Goal: Information Seeking & Learning: Compare options

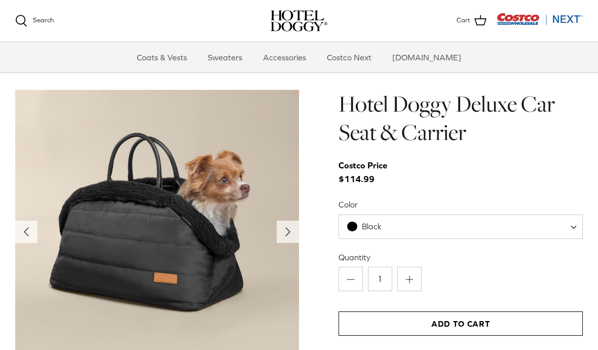
scroll to position [961, 0]
click at [570, 223] on span "Black" at bounding box center [460, 227] width 244 height 24
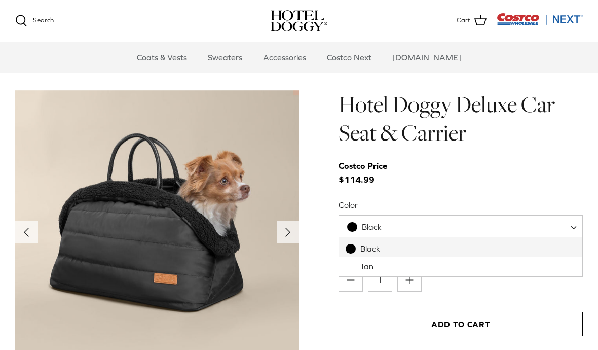
select select "Tan"
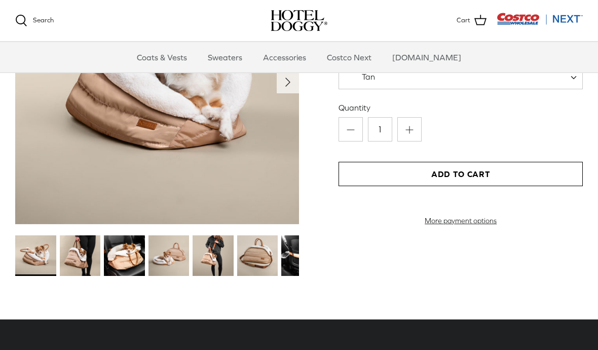
scroll to position [1109, 0]
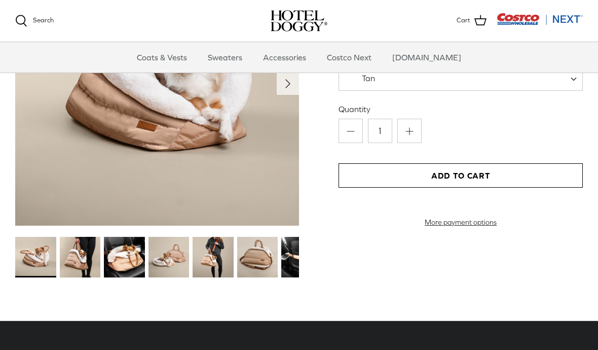
click at [85, 256] on img at bounding box center [80, 257] width 41 height 41
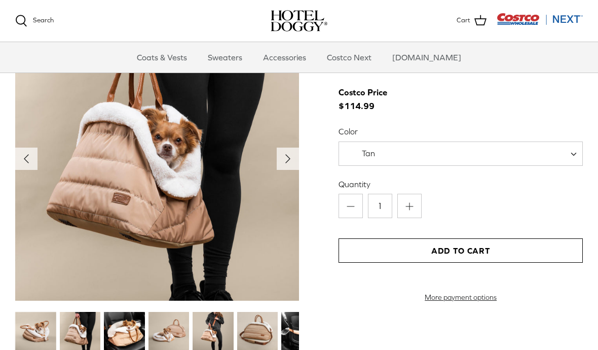
scroll to position [1033, 0]
click at [134, 337] on img at bounding box center [124, 332] width 41 height 41
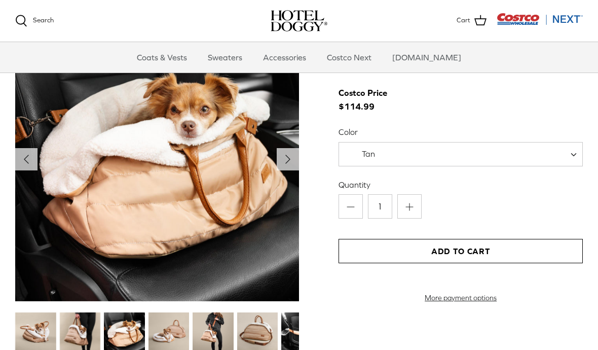
click at [172, 336] on img at bounding box center [168, 332] width 41 height 41
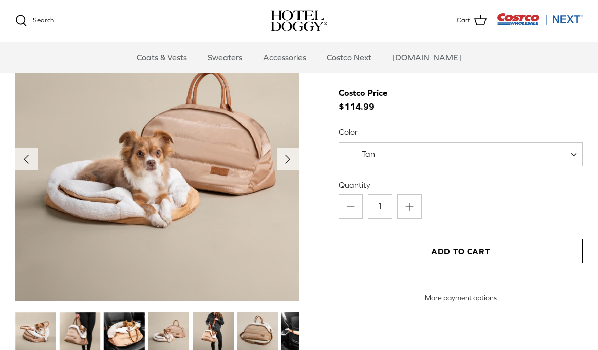
click at [207, 327] on img at bounding box center [213, 332] width 41 height 41
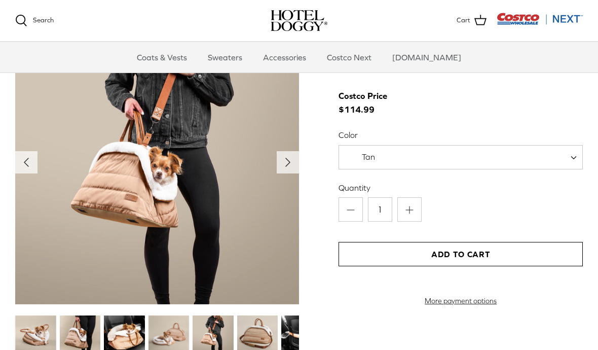
scroll to position [1030, 0]
click at [292, 336] on img at bounding box center [301, 335] width 41 height 41
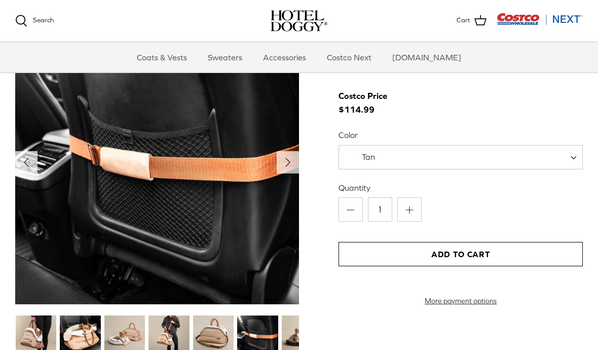
click at [292, 336] on img at bounding box center [302, 335] width 41 height 41
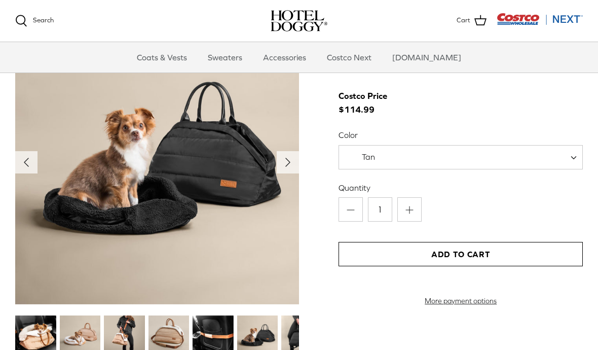
click at [34, 331] on img at bounding box center [35, 335] width 41 height 41
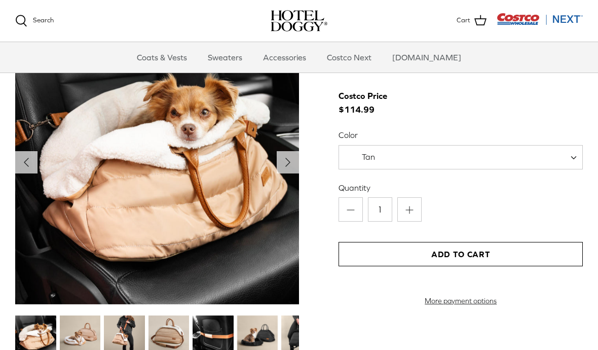
click at [124, 341] on img at bounding box center [124, 335] width 41 height 41
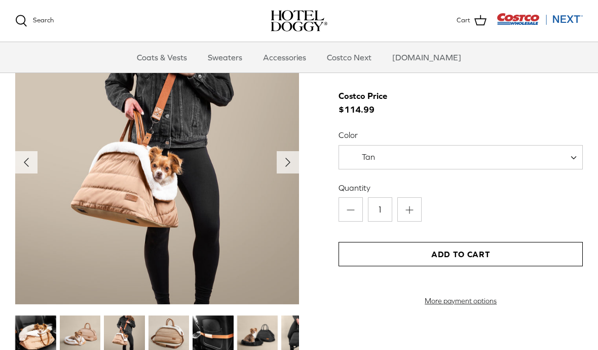
click at [173, 338] on img at bounding box center [168, 335] width 41 height 41
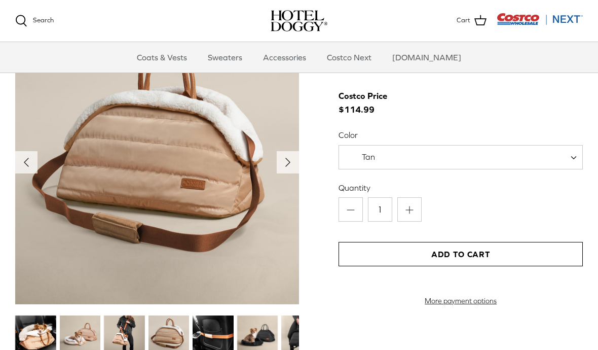
click at [258, 335] on img at bounding box center [257, 335] width 41 height 41
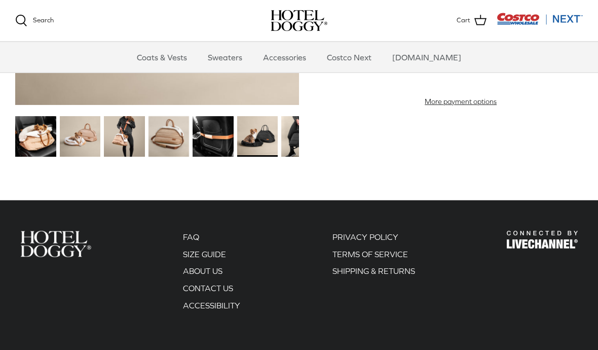
scroll to position [1245, 0]
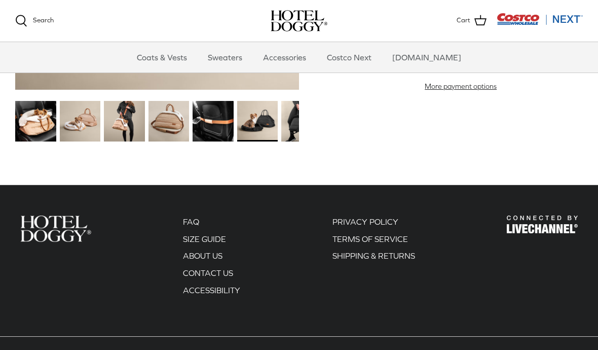
click at [219, 236] on link "SIZE GUIDE" at bounding box center [204, 238] width 43 height 9
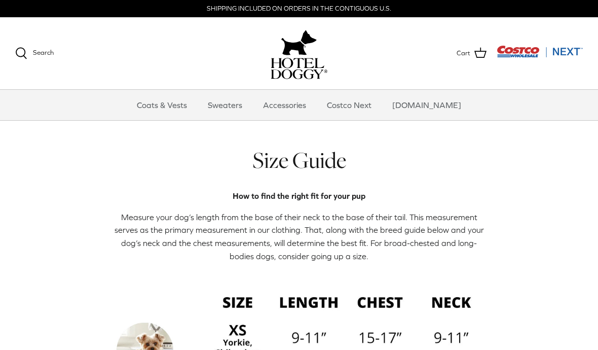
click at [300, 105] on link "Accessories" at bounding box center [284, 105] width 61 height 30
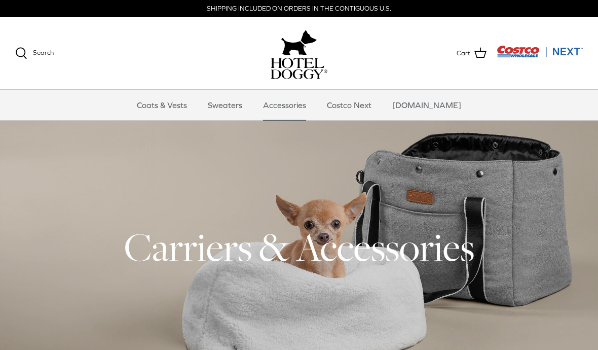
click at [247, 106] on link "Sweaters" at bounding box center [225, 105] width 53 height 30
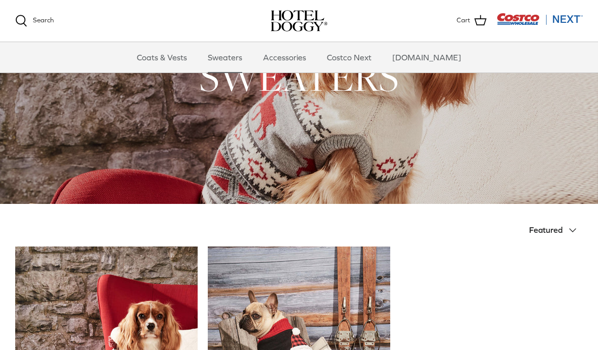
scroll to position [67, 0]
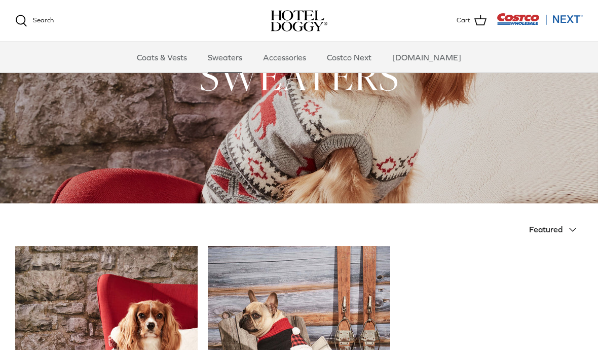
click at [182, 66] on link "Coats & Vests" at bounding box center [162, 57] width 68 height 30
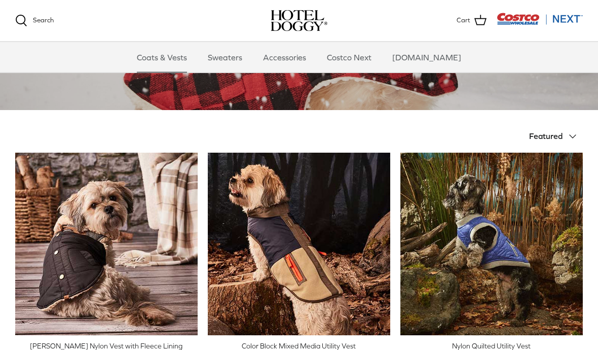
click at [575, 139] on icon "Down" at bounding box center [572, 137] width 12 height 12
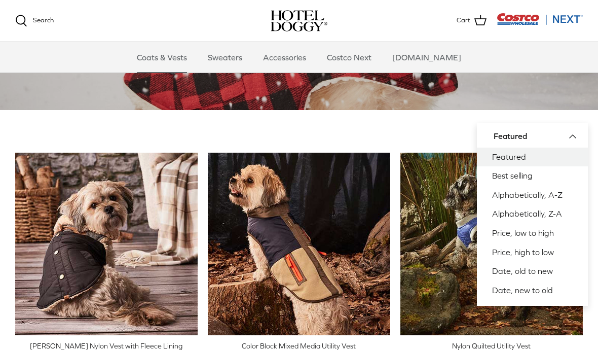
click at [556, 176] on link "Best selling" at bounding box center [532, 175] width 111 height 19
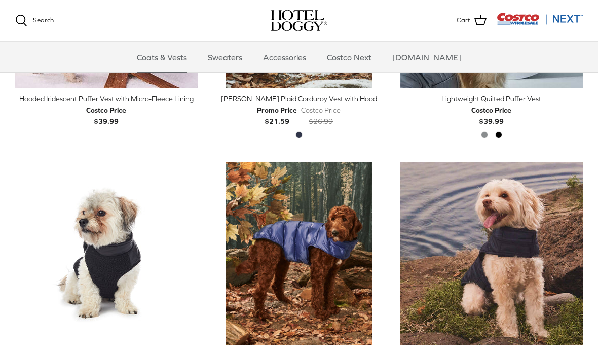
scroll to position [1176, 0]
click at [136, 269] on img "Quilted Fleece Melton Vest" at bounding box center [106, 253] width 182 height 182
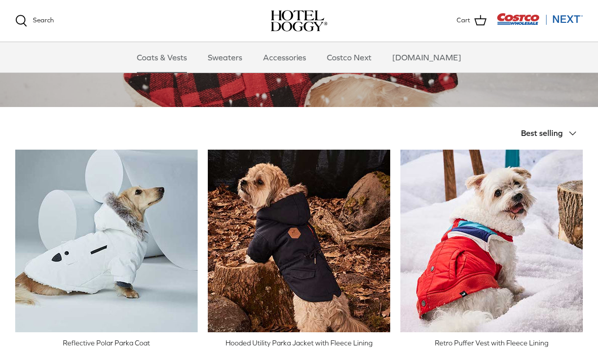
scroll to position [161, 0]
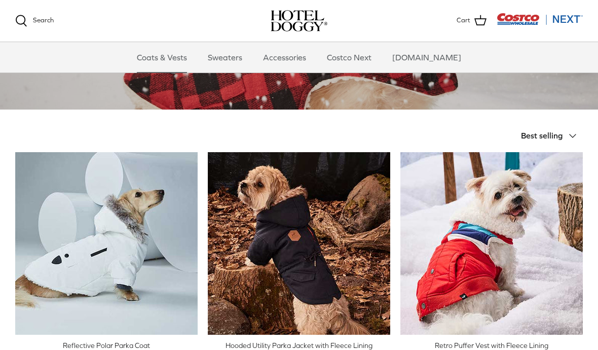
click at [554, 136] on span "Best selling" at bounding box center [542, 135] width 42 height 9
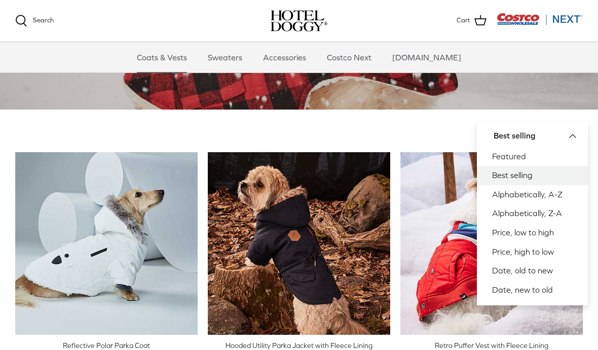
click at [549, 273] on link "Date, old to new" at bounding box center [532, 270] width 111 height 19
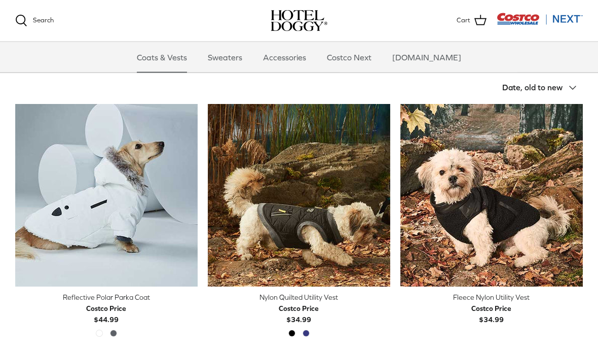
scroll to position [212, 0]
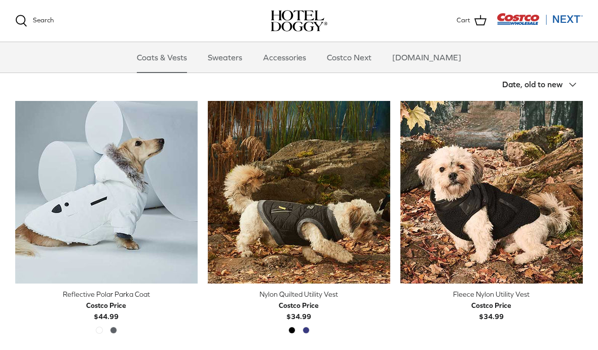
click at [566, 84] on button "Date, old to new Down" at bounding box center [542, 84] width 81 height 22
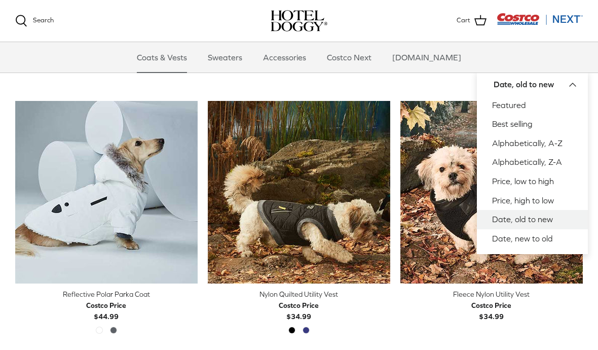
click at [546, 240] on link "Date, new to old" at bounding box center [532, 238] width 111 height 19
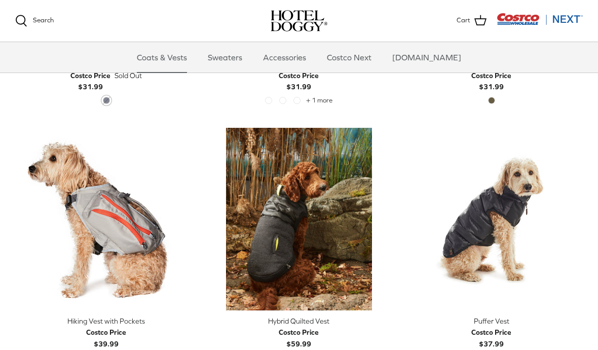
scroll to position [454, 0]
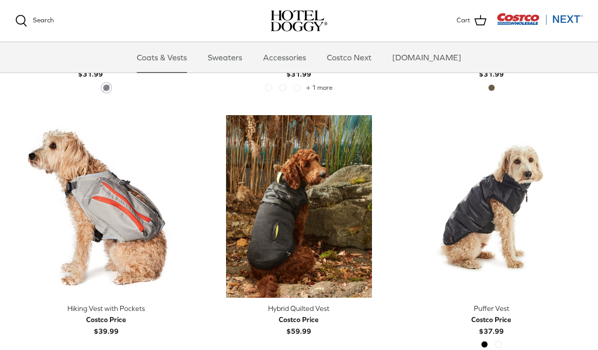
click at [507, 343] on div "Black Cypress" at bounding box center [491, 345] width 189 height 11
click at [506, 344] on div "Black Cypress" at bounding box center [491, 345] width 189 height 11
click at [504, 343] on div "Black Cypress" at bounding box center [491, 346] width 28 height 13
click at [516, 239] on img "Puffer Vest" at bounding box center [491, 206] width 182 height 182
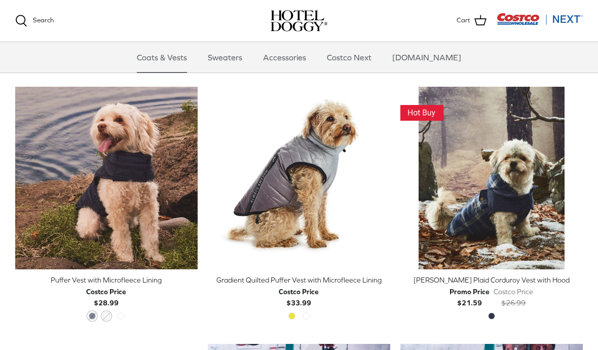
scroll to position [738, 0]
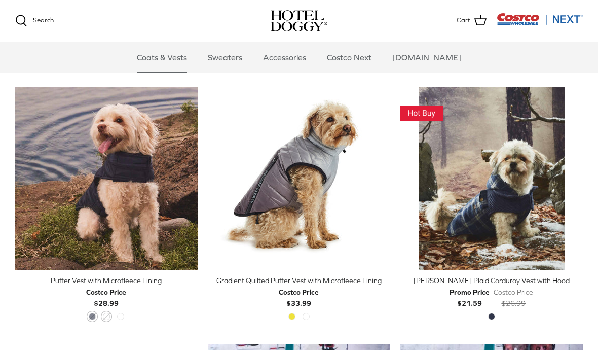
click at [371, 218] on img "Gradient Quilted Puffer Vest with Microfleece Lining" at bounding box center [299, 178] width 182 height 182
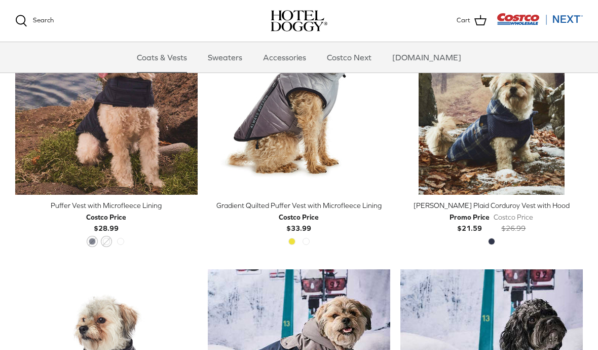
click at [537, 135] on img "Melton Plaid Corduroy Vest with Hood" at bounding box center [491, 103] width 182 height 182
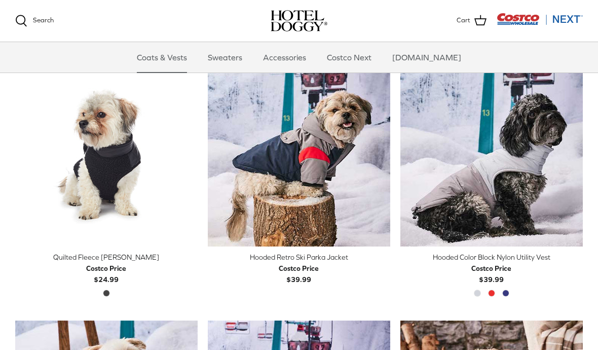
scroll to position [1020, 0]
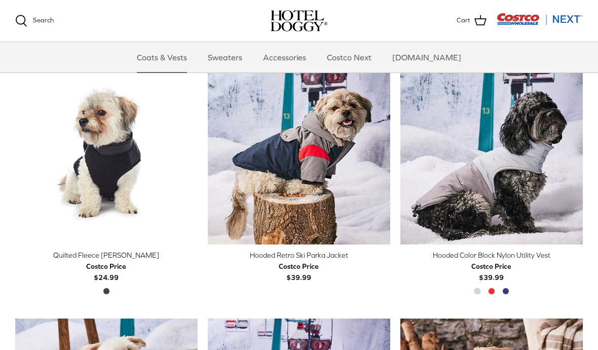
click at [81, 192] on img "Quilted Fleece Melton Vest" at bounding box center [106, 153] width 182 height 182
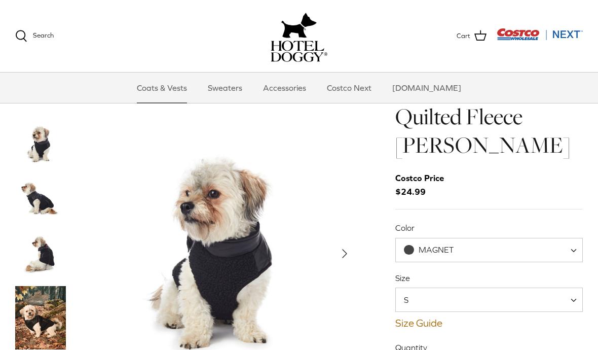
scroll to position [79, 0]
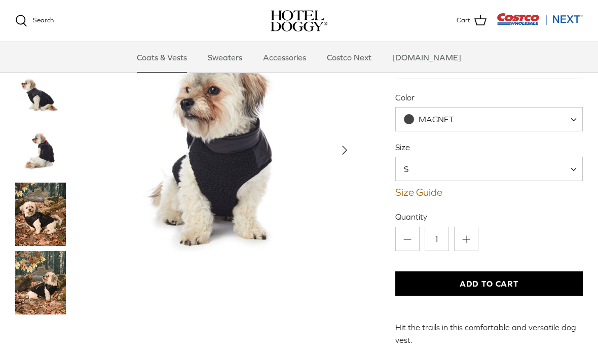
click at [24, 228] on img "Thumbnail Link" at bounding box center [40, 213] width 51 height 63
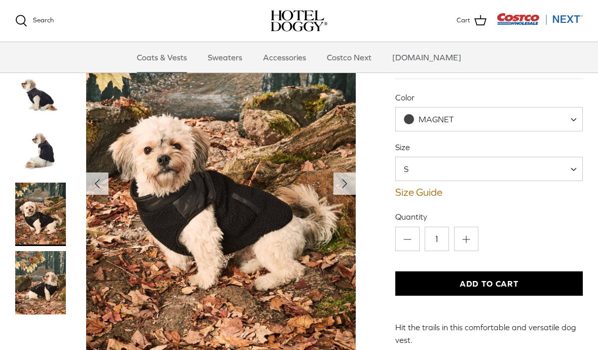
click at [32, 287] on img "Thumbnail Link" at bounding box center [40, 282] width 51 height 63
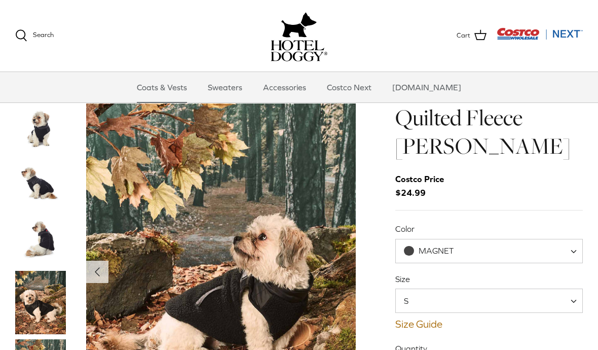
scroll to position [0, 0]
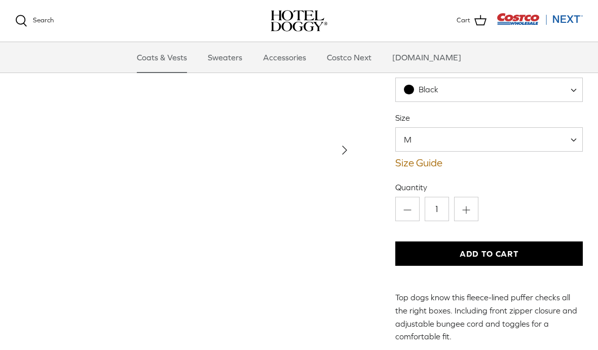
scroll to position [79, 0]
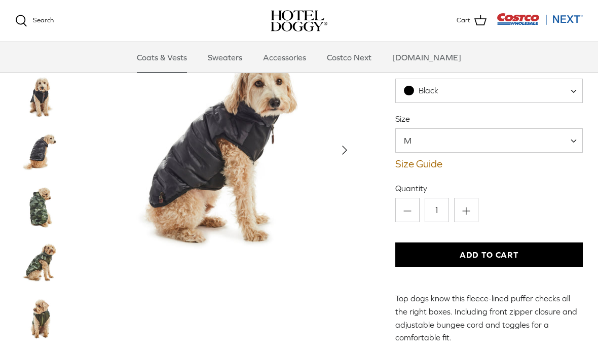
click at [30, 152] on img "Thumbnail Link" at bounding box center [40, 152] width 51 height 51
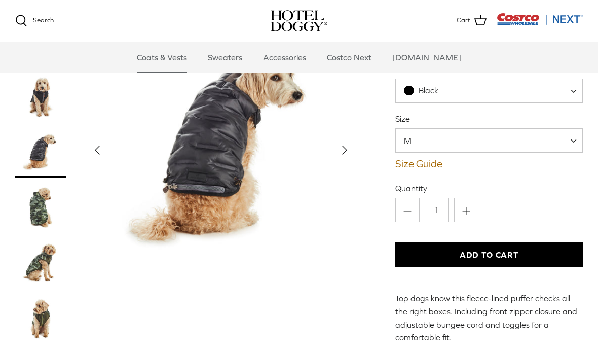
click at [37, 103] on img "Thumbnail Link" at bounding box center [40, 96] width 51 height 51
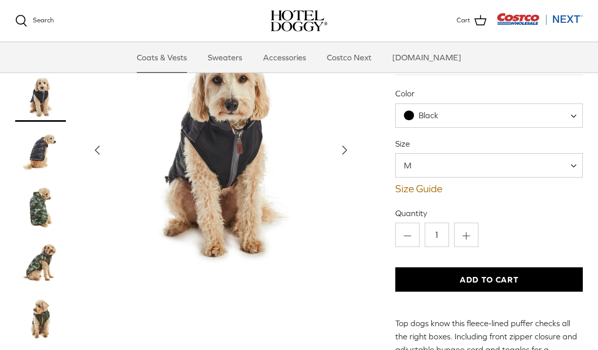
scroll to position [60, 0]
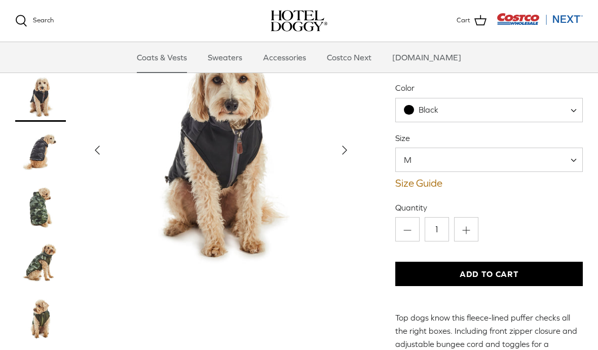
click at [33, 329] on img "Thumbnail Link" at bounding box center [40, 319] width 51 height 51
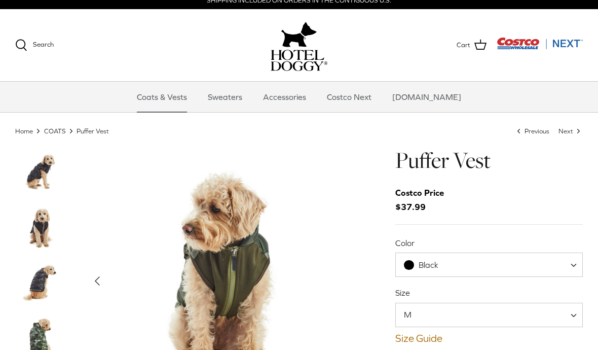
scroll to position [7, 0]
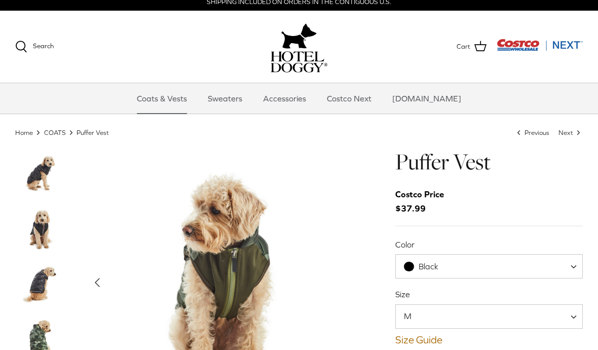
click at [567, 162] on h1 "Puffer Vest" at bounding box center [488, 161] width 187 height 28
click at [538, 262] on span "Black" at bounding box center [488, 266] width 187 height 24
select select "Cypress"
click at [35, 179] on img "Thumbnail Link" at bounding box center [40, 172] width 51 height 51
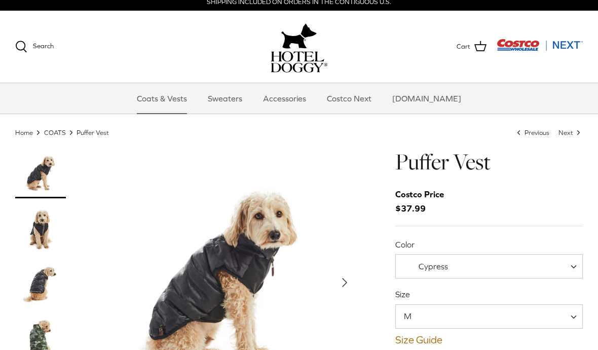
click at [32, 179] on img "Thumbnail Link" at bounding box center [40, 172] width 51 height 51
click at [33, 291] on img "Thumbnail Link" at bounding box center [40, 284] width 51 height 51
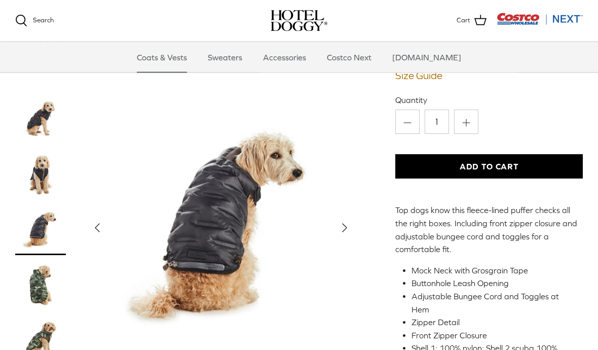
scroll to position [183, 0]
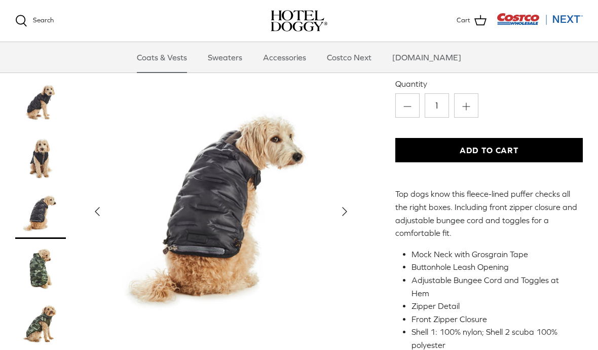
click at [34, 260] on img "Thumbnail Link" at bounding box center [40, 269] width 51 height 51
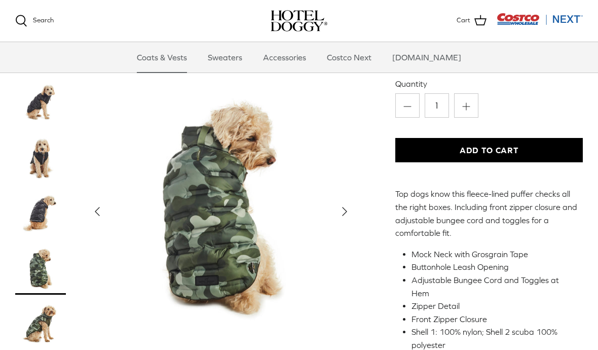
click at [31, 321] on img "Thumbnail Link" at bounding box center [40, 324] width 51 height 51
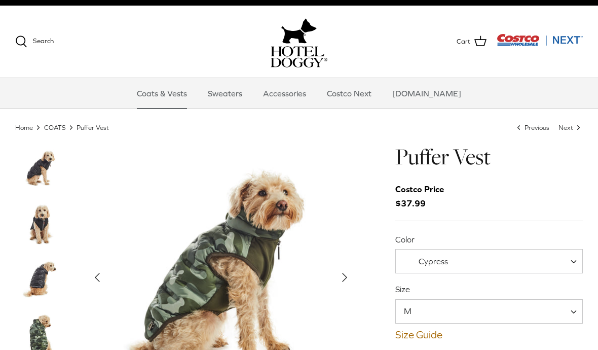
scroll to position [0, 0]
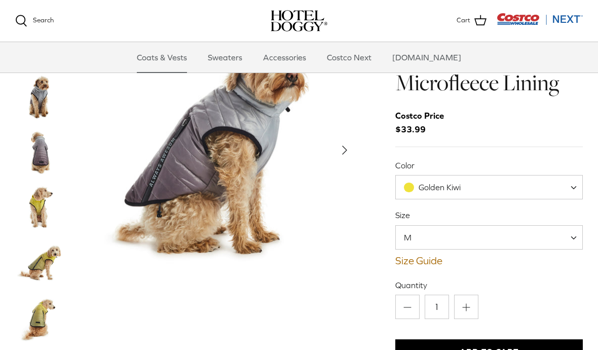
scroll to position [40, 0]
click at [29, 207] on img "Thumbnail Link" at bounding box center [40, 207] width 51 height 51
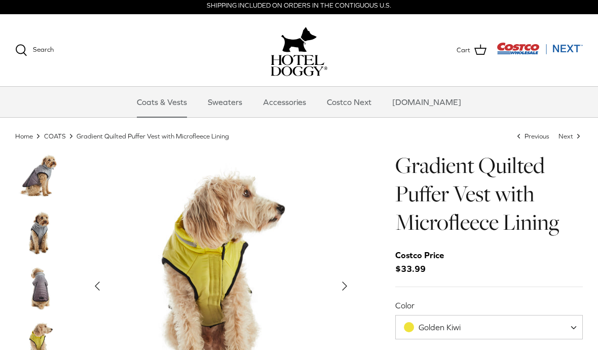
scroll to position [0, 0]
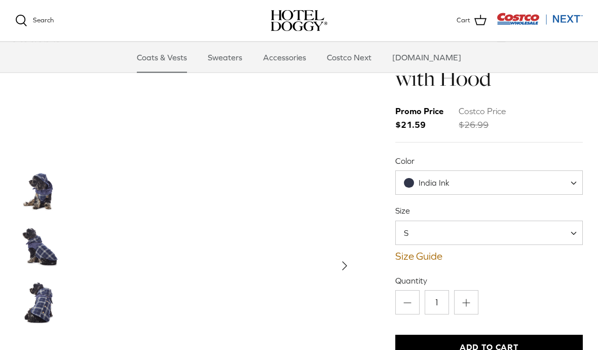
scroll to position [44, 0]
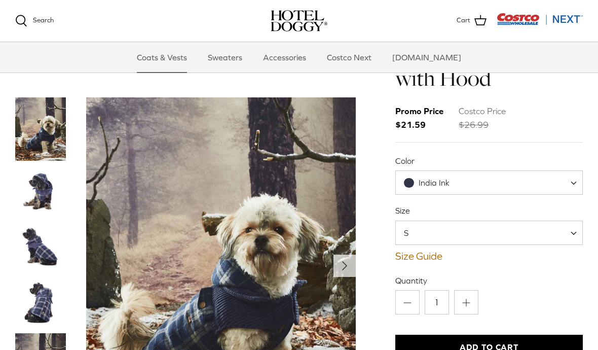
click at [32, 192] on img "Thumbnail Link" at bounding box center [40, 191] width 51 height 51
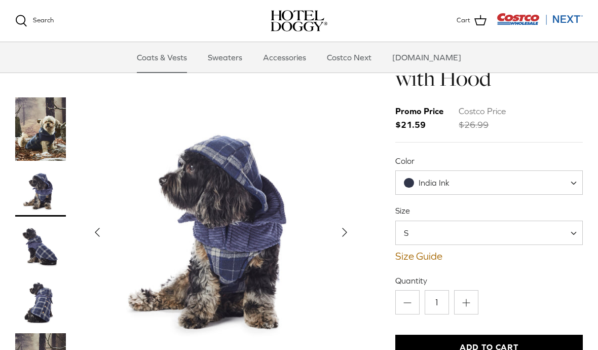
click at [29, 253] on img "Thumbnail Link" at bounding box center [40, 246] width 51 height 51
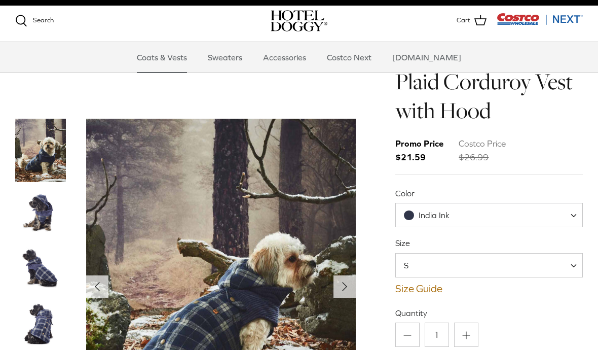
scroll to position [0, 0]
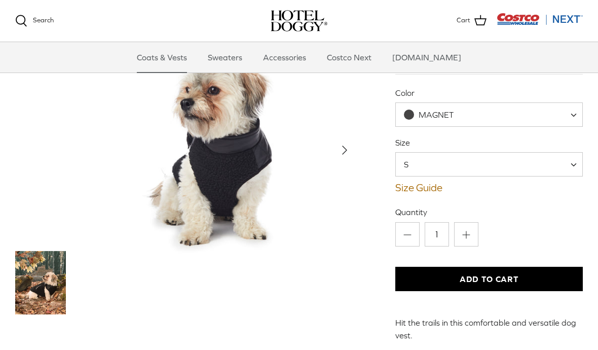
scroll to position [85, 0]
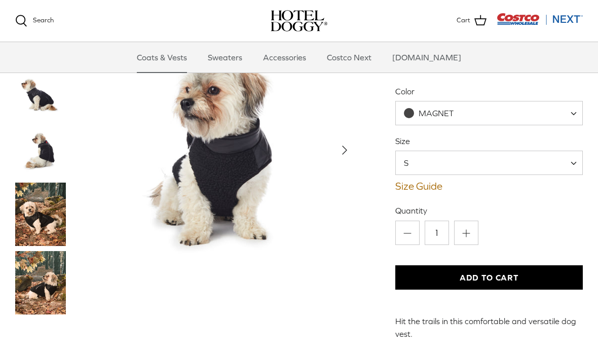
click at [36, 231] on img "Thumbnail Link" at bounding box center [40, 213] width 51 height 63
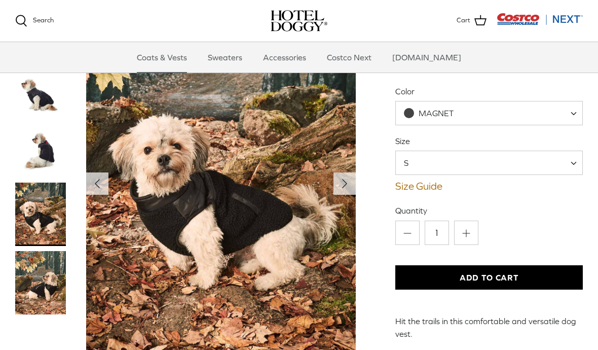
click at [39, 285] on img "Thumbnail Link" at bounding box center [40, 282] width 51 height 63
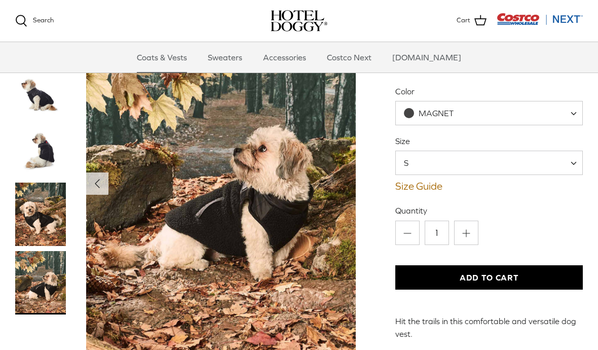
click at [45, 226] on img "Thumbnail Link" at bounding box center [40, 213] width 51 height 63
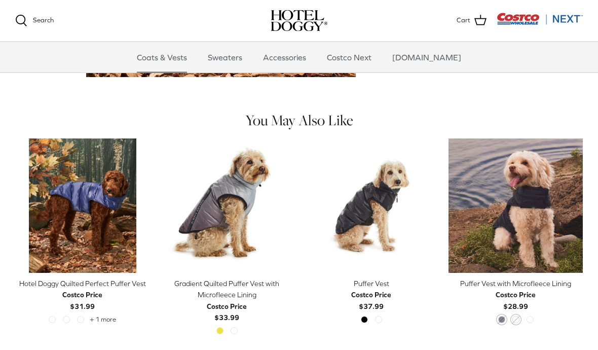
scroll to position [463, 0]
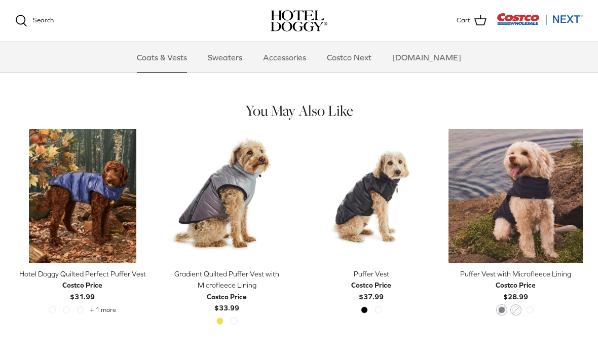
click at [542, 204] on img "Puffer Vest with Microfleece Lining" at bounding box center [515, 196] width 134 height 134
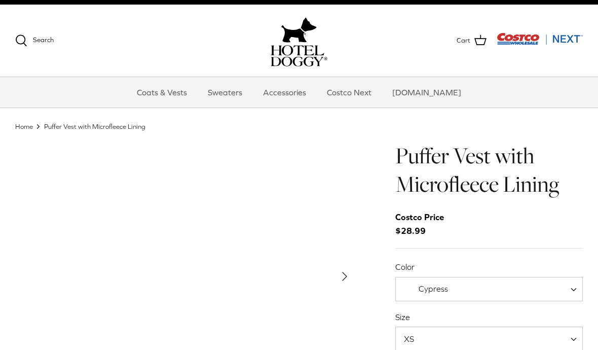
scroll to position [39, 0]
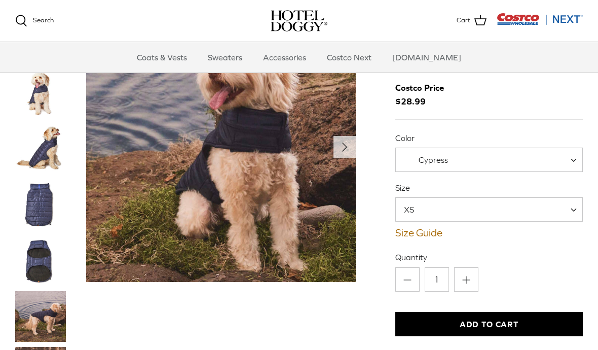
click at [30, 322] on img "Thumbnail Link" at bounding box center [40, 316] width 51 height 51
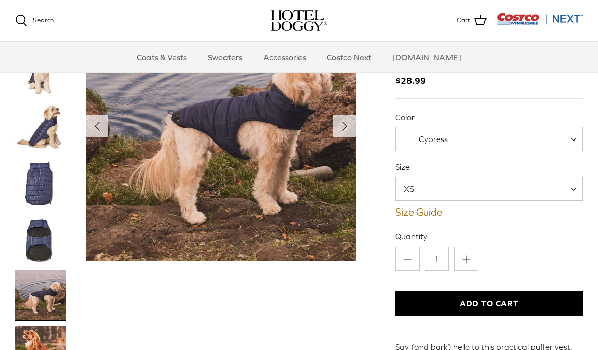
scroll to position [60, 0]
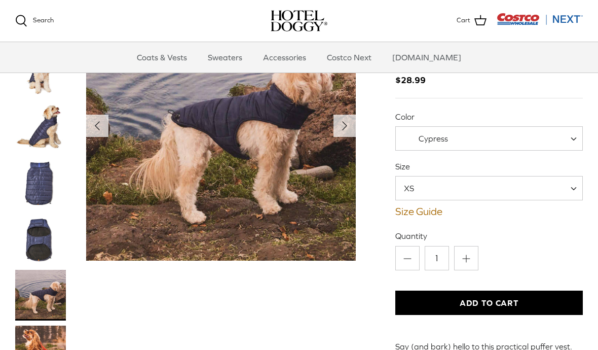
click at [23, 349] on img "Thumbnail Link" at bounding box center [40, 350] width 51 height 51
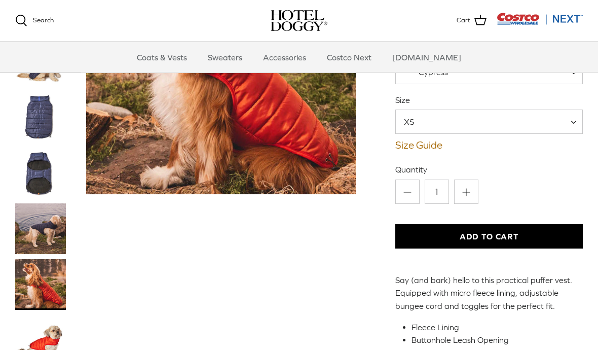
click at [35, 349] on img "Thumbnail Link" at bounding box center [40, 340] width 51 height 51
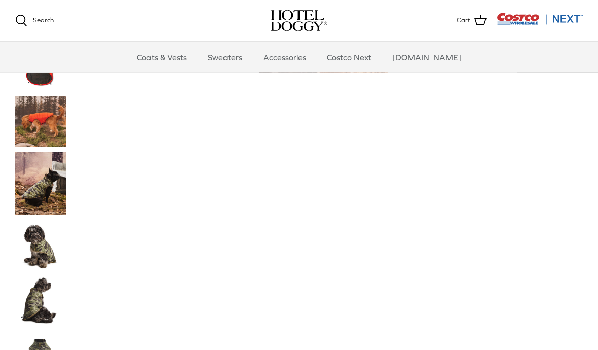
scroll to position [568, 0]
click at [33, 197] on img "Thumbnail Link" at bounding box center [40, 182] width 51 height 63
click at [26, 188] on img "Thumbnail Link" at bounding box center [40, 182] width 51 height 63
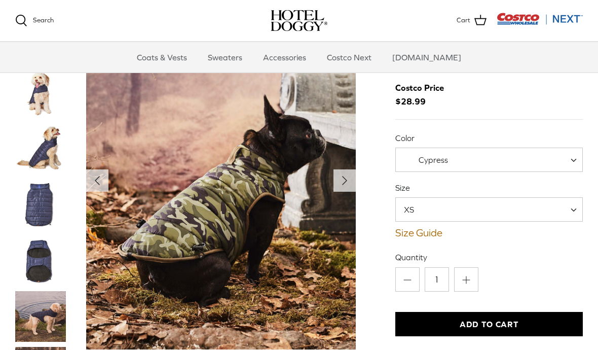
scroll to position [40, 0]
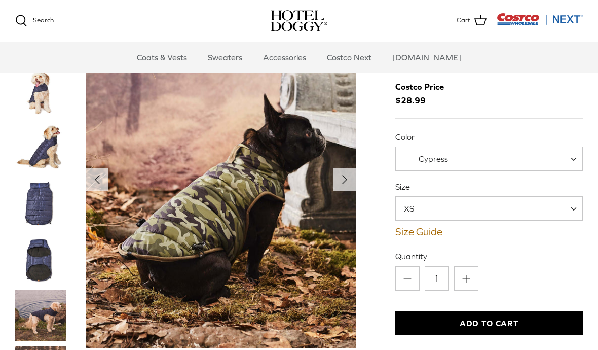
click at [354, 175] on button "Right" at bounding box center [344, 179] width 22 height 22
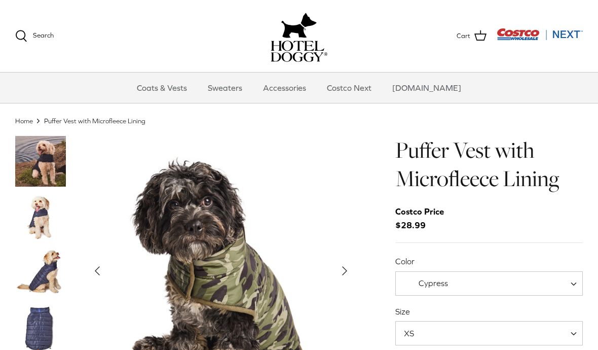
scroll to position [34, 0]
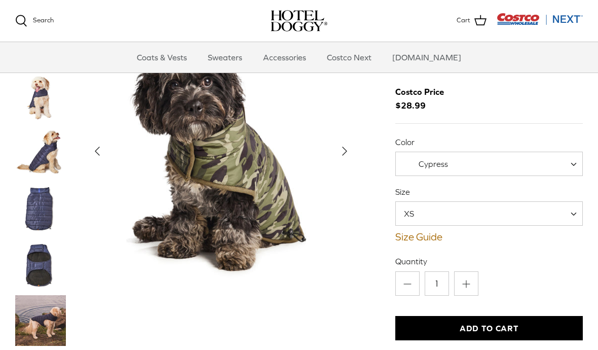
click at [353, 150] on button "Right" at bounding box center [344, 151] width 22 height 22
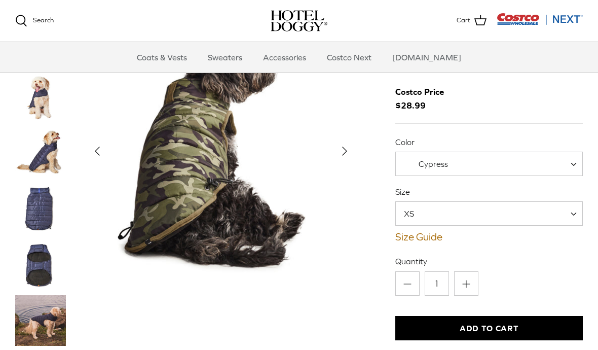
click at [352, 146] on icon "Right" at bounding box center [344, 151] width 16 height 16
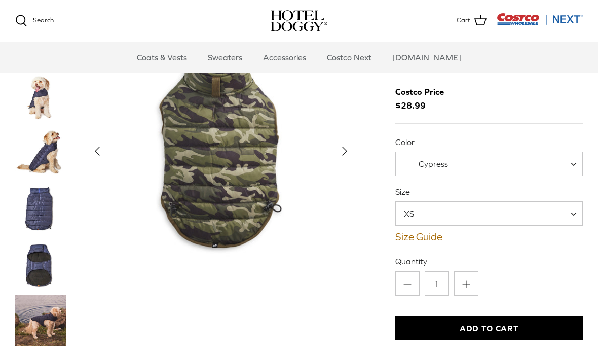
click at [351, 150] on icon "Right" at bounding box center [344, 151] width 16 height 16
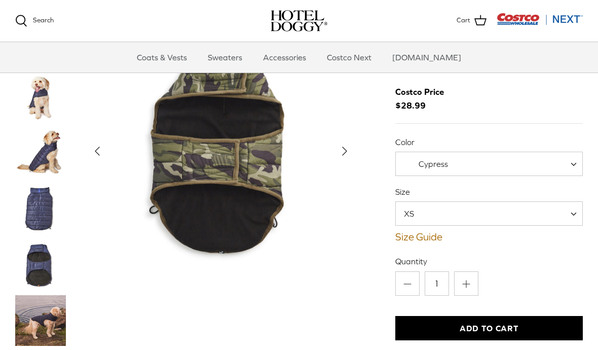
click at [352, 150] on icon "Right" at bounding box center [344, 151] width 16 height 16
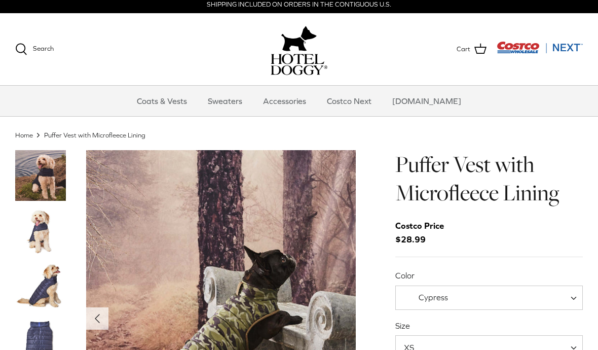
scroll to position [0, 0]
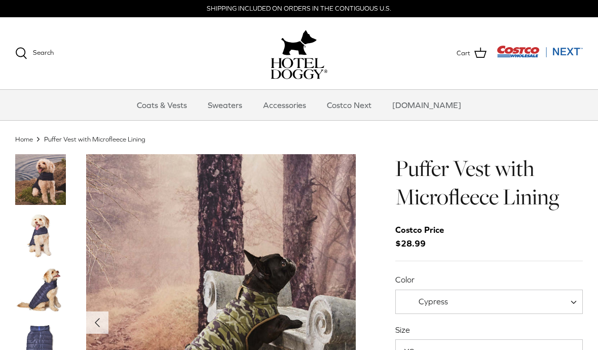
click at [161, 106] on link "Coats & Vests" at bounding box center [162, 105] width 68 height 30
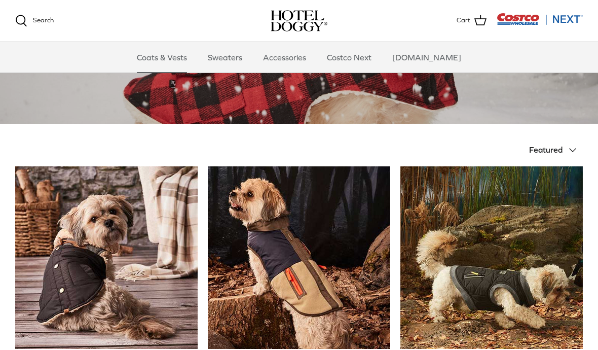
scroll to position [194, 0]
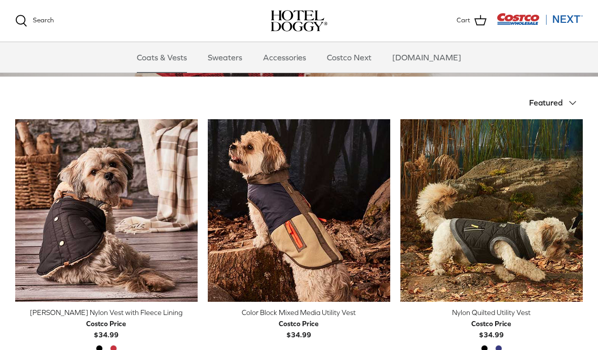
click at [539, 224] on img "Nylon Quilted Utility Vest" at bounding box center [491, 210] width 182 height 182
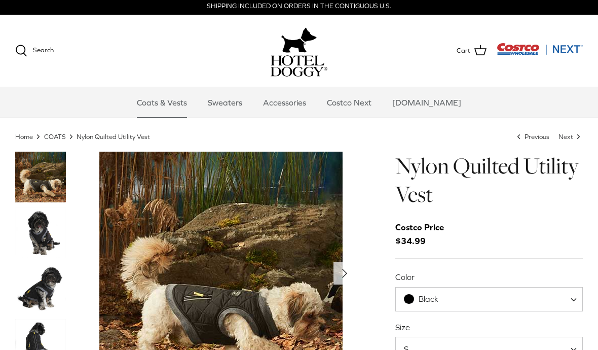
scroll to position [48, 0]
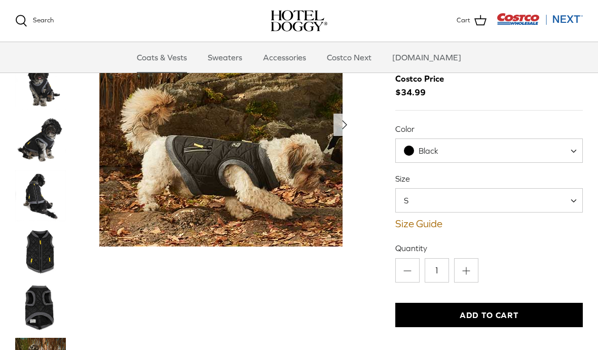
click at [567, 150] on span "Black" at bounding box center [488, 150] width 187 height 24
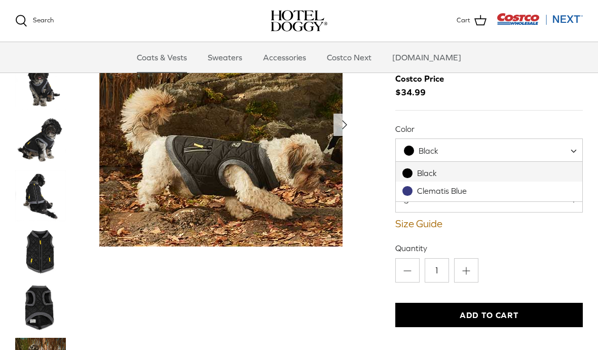
select select "Clematis Blue"
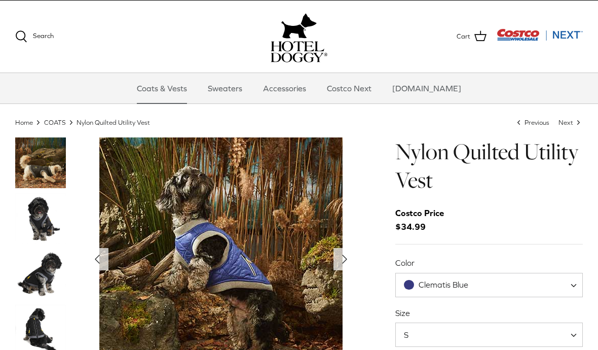
scroll to position [15, 0]
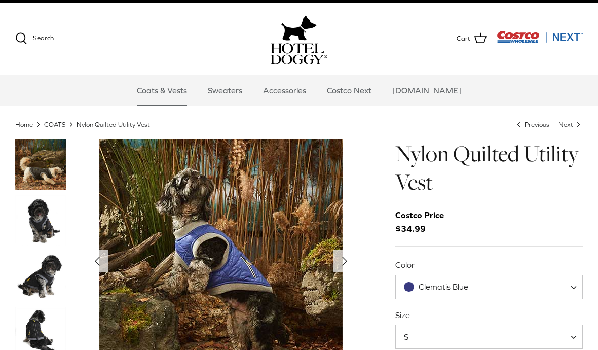
click at [336, 258] on button "Right" at bounding box center [344, 261] width 22 height 22
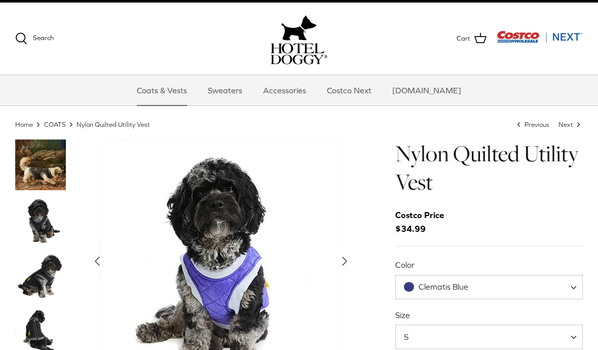
click at [348, 264] on icon "Right" at bounding box center [344, 261] width 16 height 16
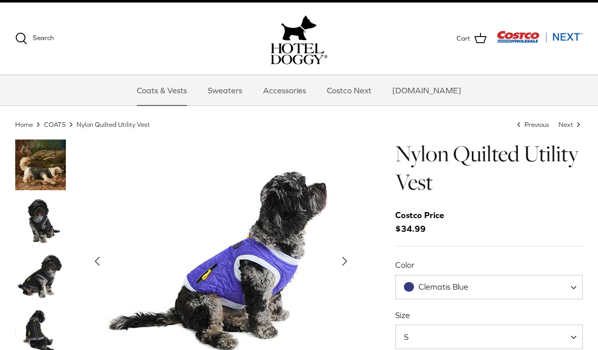
click at [346, 262] on icon "Right" at bounding box center [344, 261] width 16 height 16
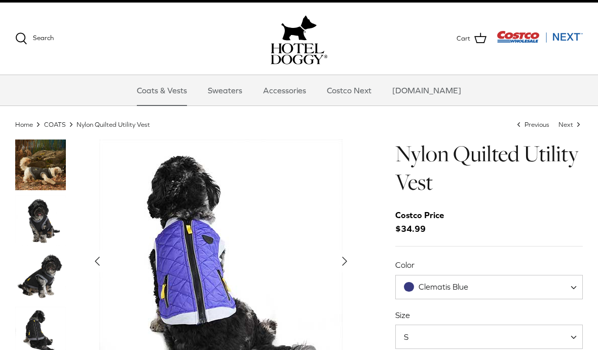
click at [346, 265] on icon "Right" at bounding box center [344, 261] width 16 height 16
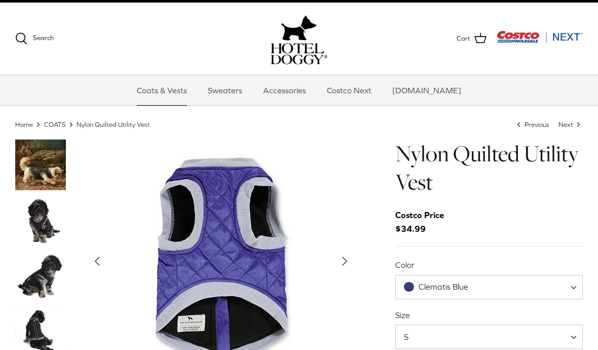
click at [344, 261] on polyline "Next" at bounding box center [344, 261] width 4 height 8
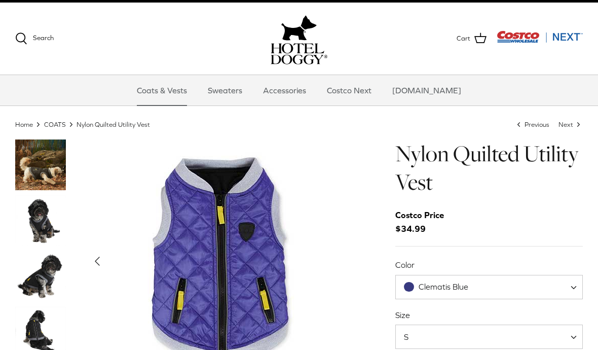
click at [347, 271] on div "Show Gallery" at bounding box center [221, 260] width 270 height 243
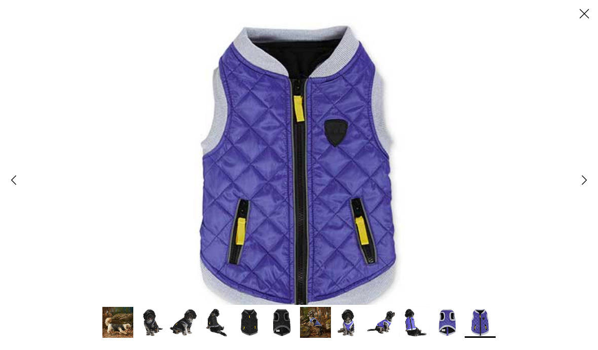
click at [155, 334] on img at bounding box center [150, 322] width 31 height 31
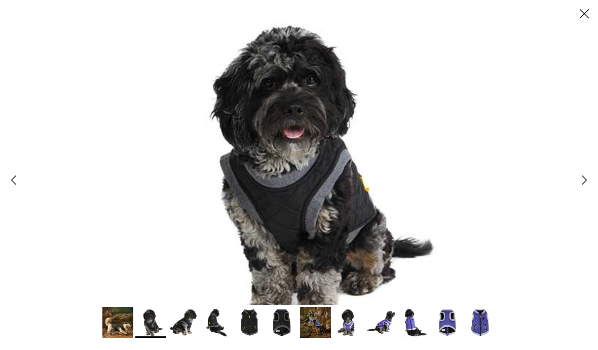
click at [585, 182] on polyline at bounding box center [584, 180] width 5 height 9
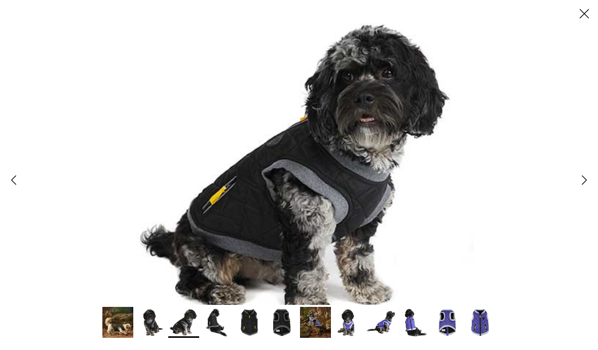
click at [586, 182] on icon "Right" at bounding box center [584, 179] width 17 height 17
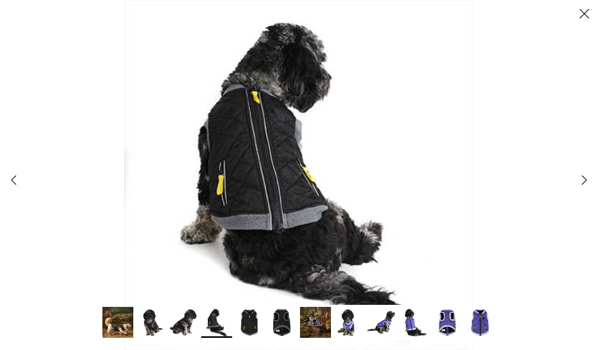
click at [591, 182] on icon "Right" at bounding box center [584, 179] width 17 height 17
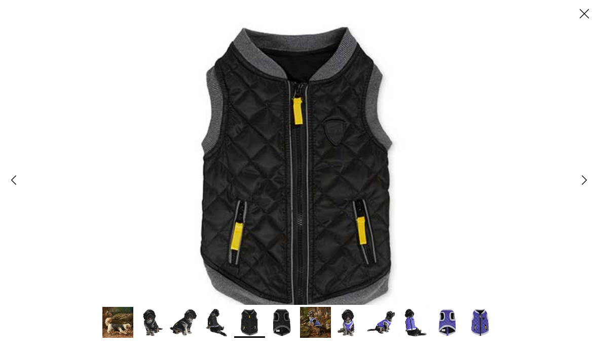
click at [592, 180] on icon "Right" at bounding box center [584, 179] width 17 height 17
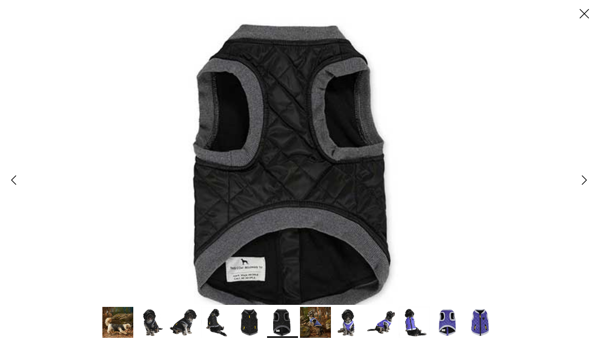
click at [588, 180] on icon "Right" at bounding box center [584, 179] width 17 height 17
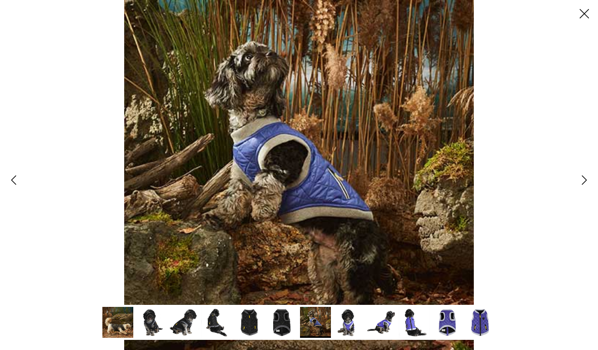
click at [592, 180] on icon "Right" at bounding box center [584, 179] width 17 height 17
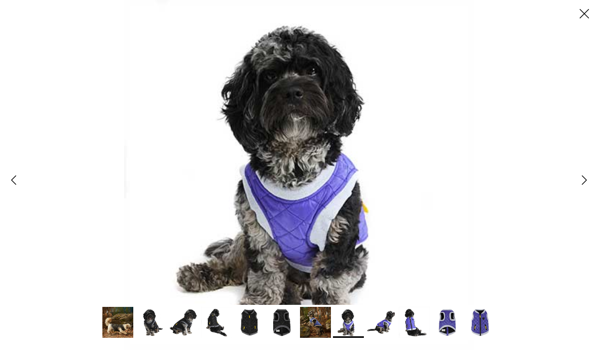
click at [593, 180] on link "Right" at bounding box center [583, 179] width 27 height 27
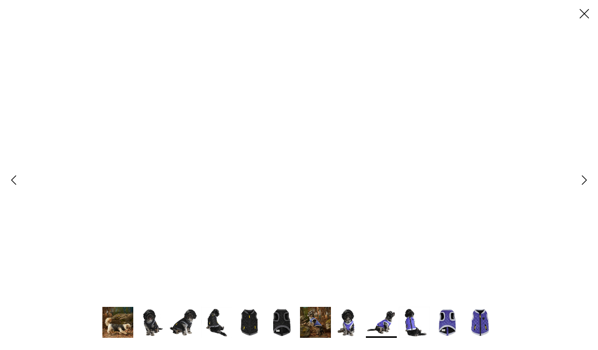
click at [586, 15] on line at bounding box center [584, 14] width 9 height 9
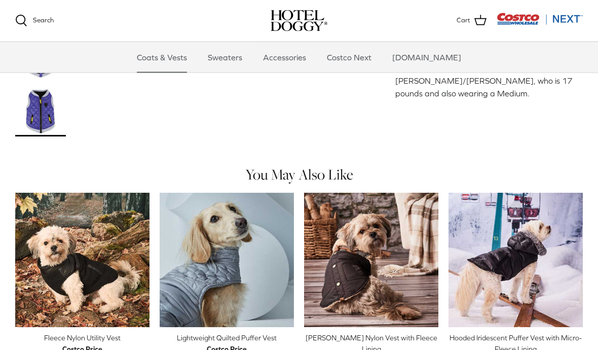
scroll to position [578, 0]
click at [75, 248] on img "Fleece Nylon Utility Vest" at bounding box center [82, 260] width 134 height 134
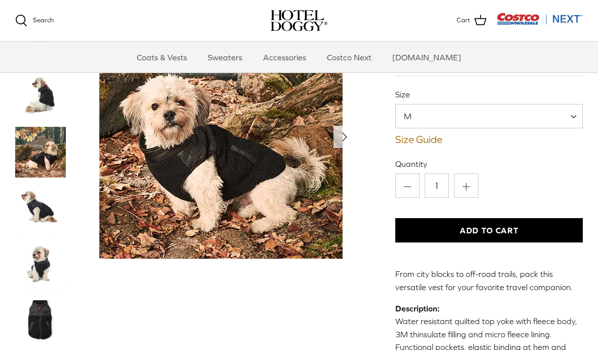
scroll to position [95, 0]
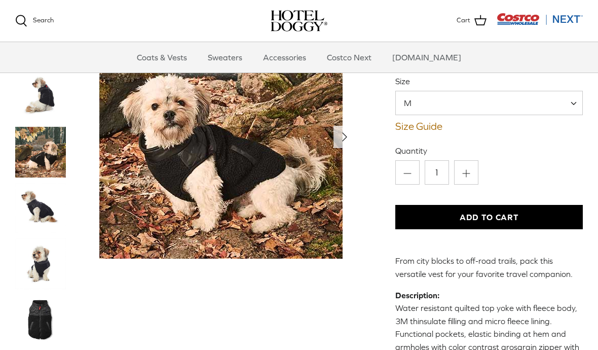
click at [40, 217] on img "Thumbnail Link" at bounding box center [40, 207] width 51 height 51
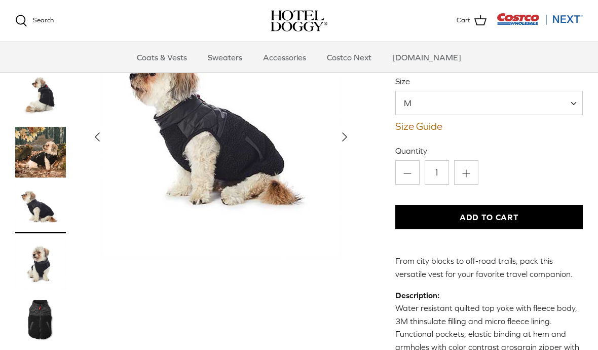
click at [31, 321] on img "Thumbnail Link" at bounding box center [40, 319] width 51 height 51
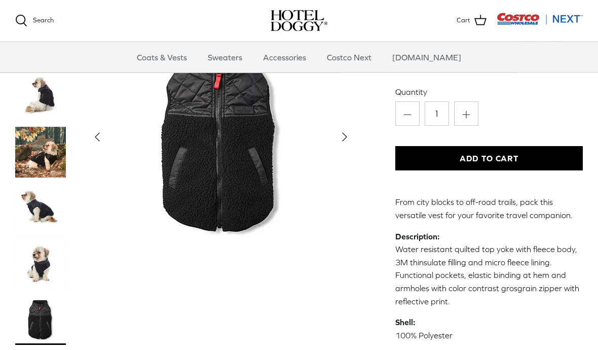
scroll to position [0, 0]
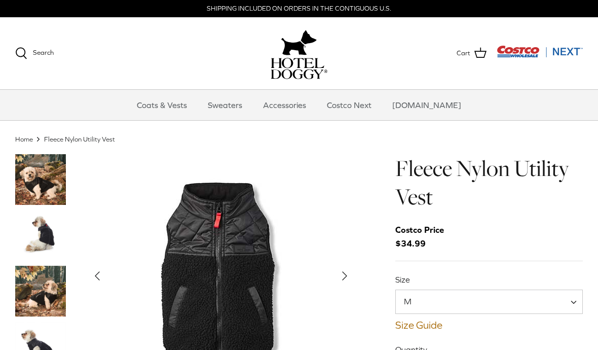
click at [564, 50] on img "Costco Next" at bounding box center [539, 51] width 86 height 13
